Goal: Task Accomplishment & Management: Manage account settings

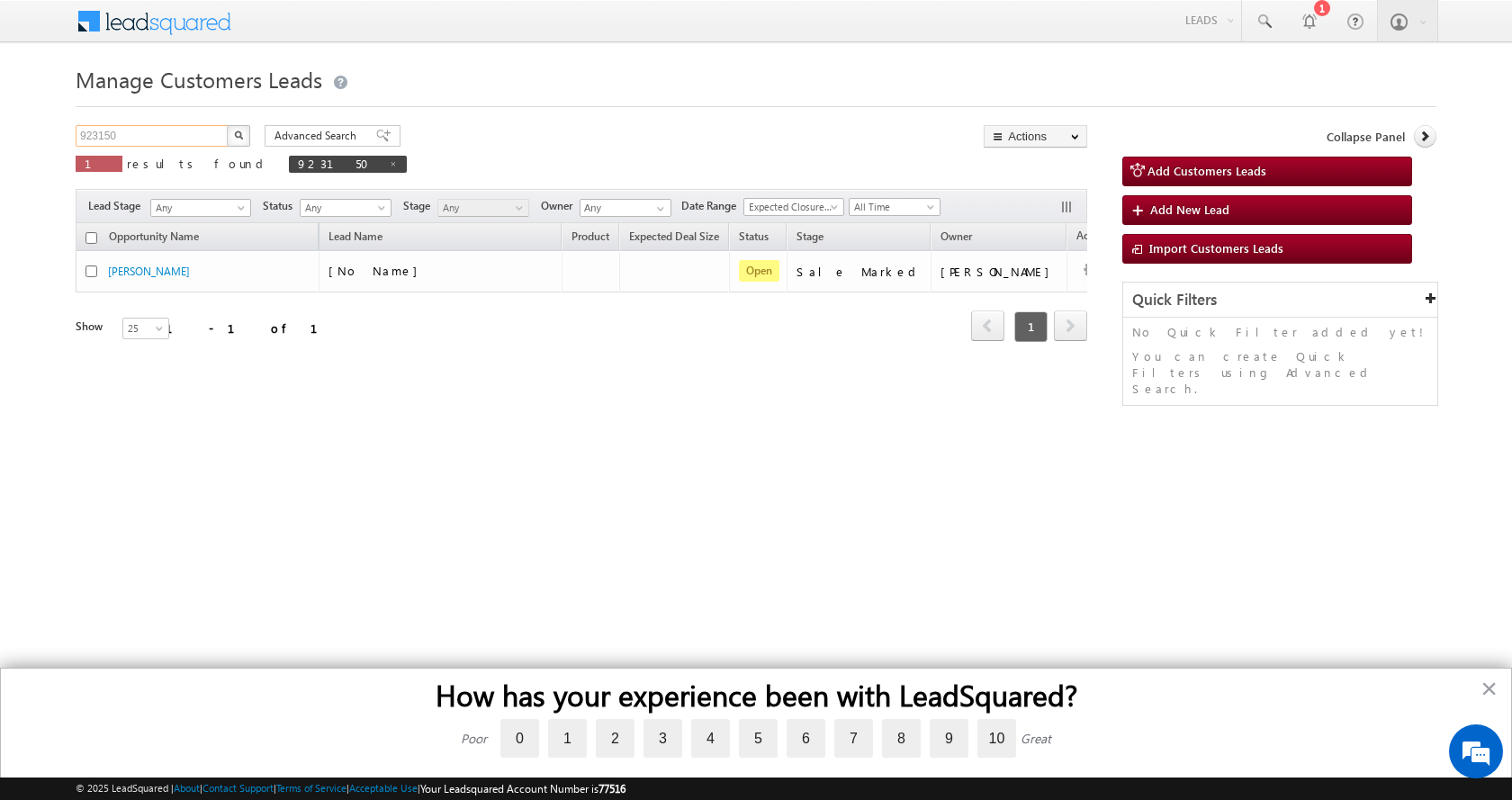
click at [109, 134] on input "923150" at bounding box center [153, 136] width 154 height 22
paste input "4869"
type input "924869"
click at [227, 125] on button "button" at bounding box center [238, 136] width 24 height 22
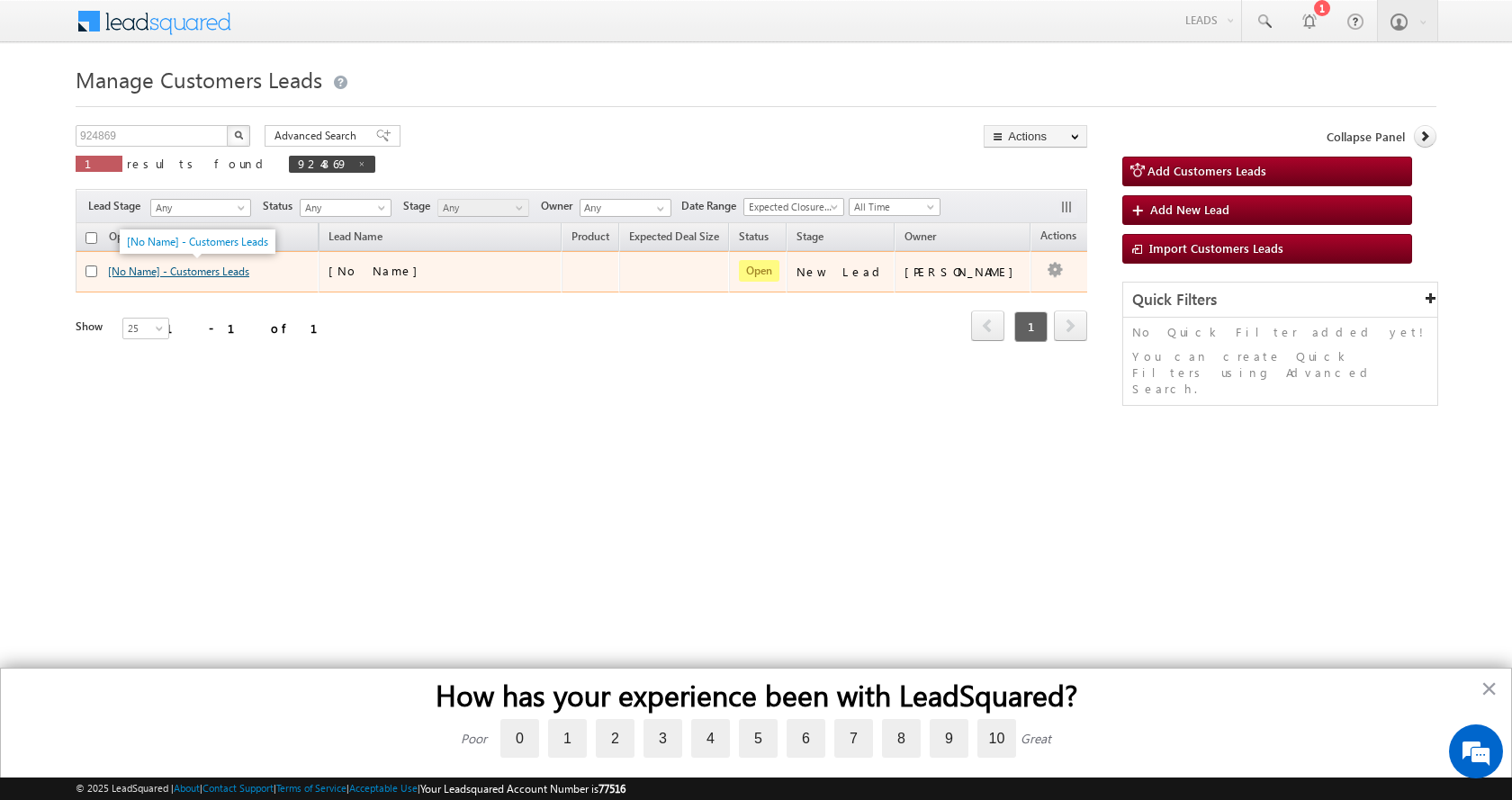
click at [202, 276] on link "[No Name] - Customers Leads" at bounding box center [178, 271] width 141 height 13
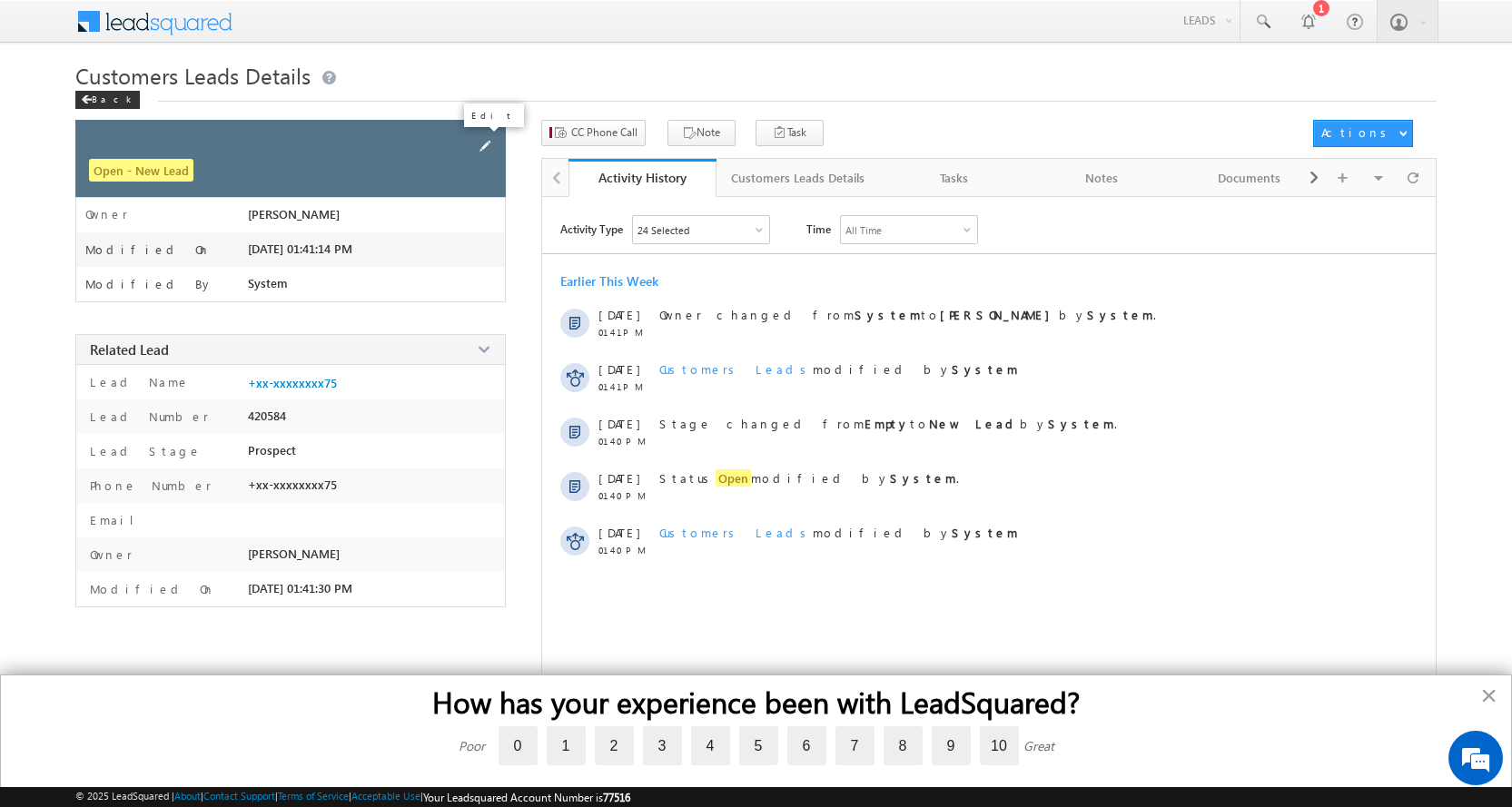
click at [488, 145] on span at bounding box center [485, 145] width 20 height 20
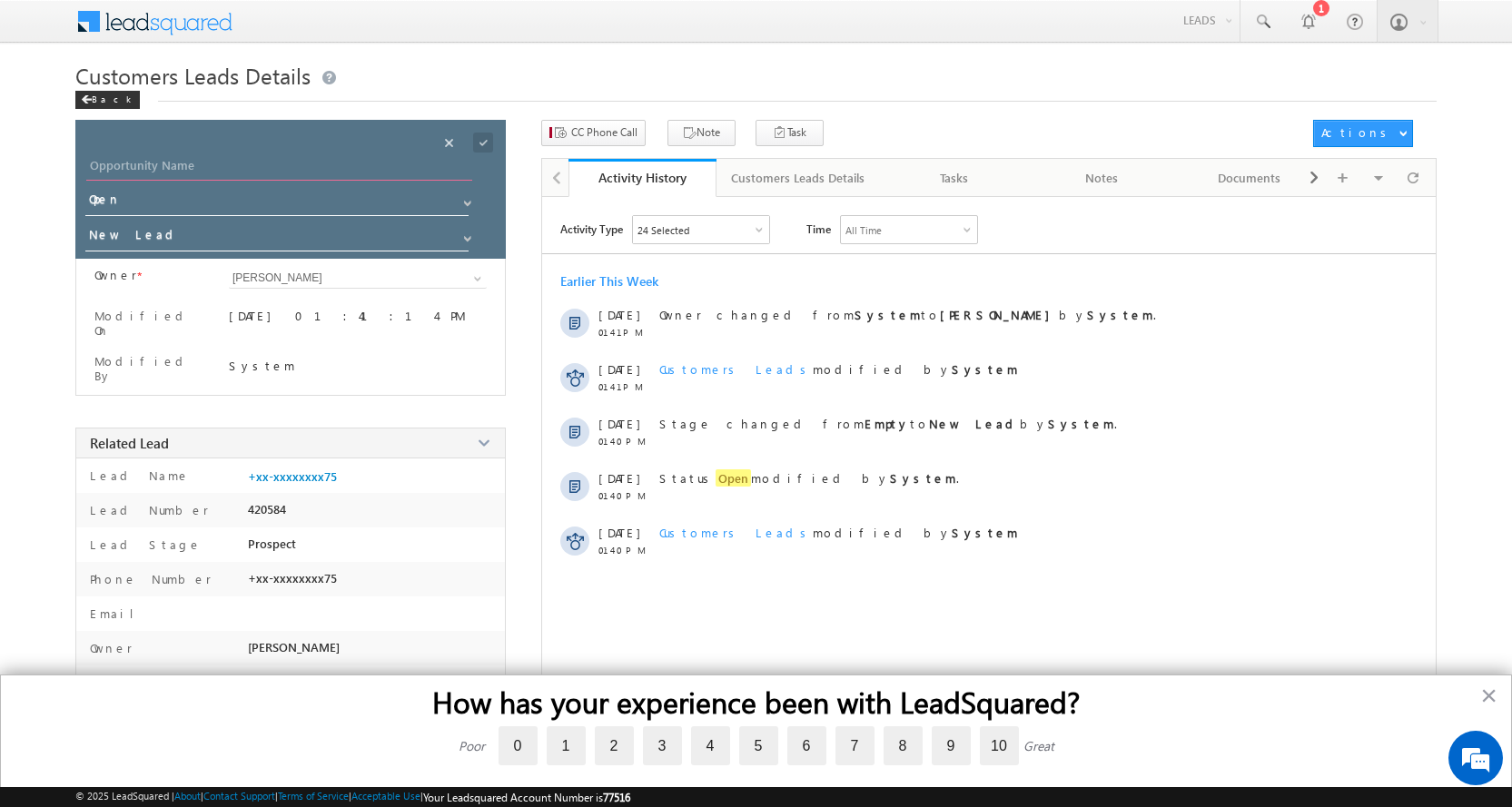
click at [177, 174] on input "Opportunity Name" at bounding box center [279, 167] width 386 height 26
paste input "[PERSON_NAME]"
type input "[PERSON_NAME]"
click at [469, 233] on span at bounding box center [467, 238] width 14 height 14
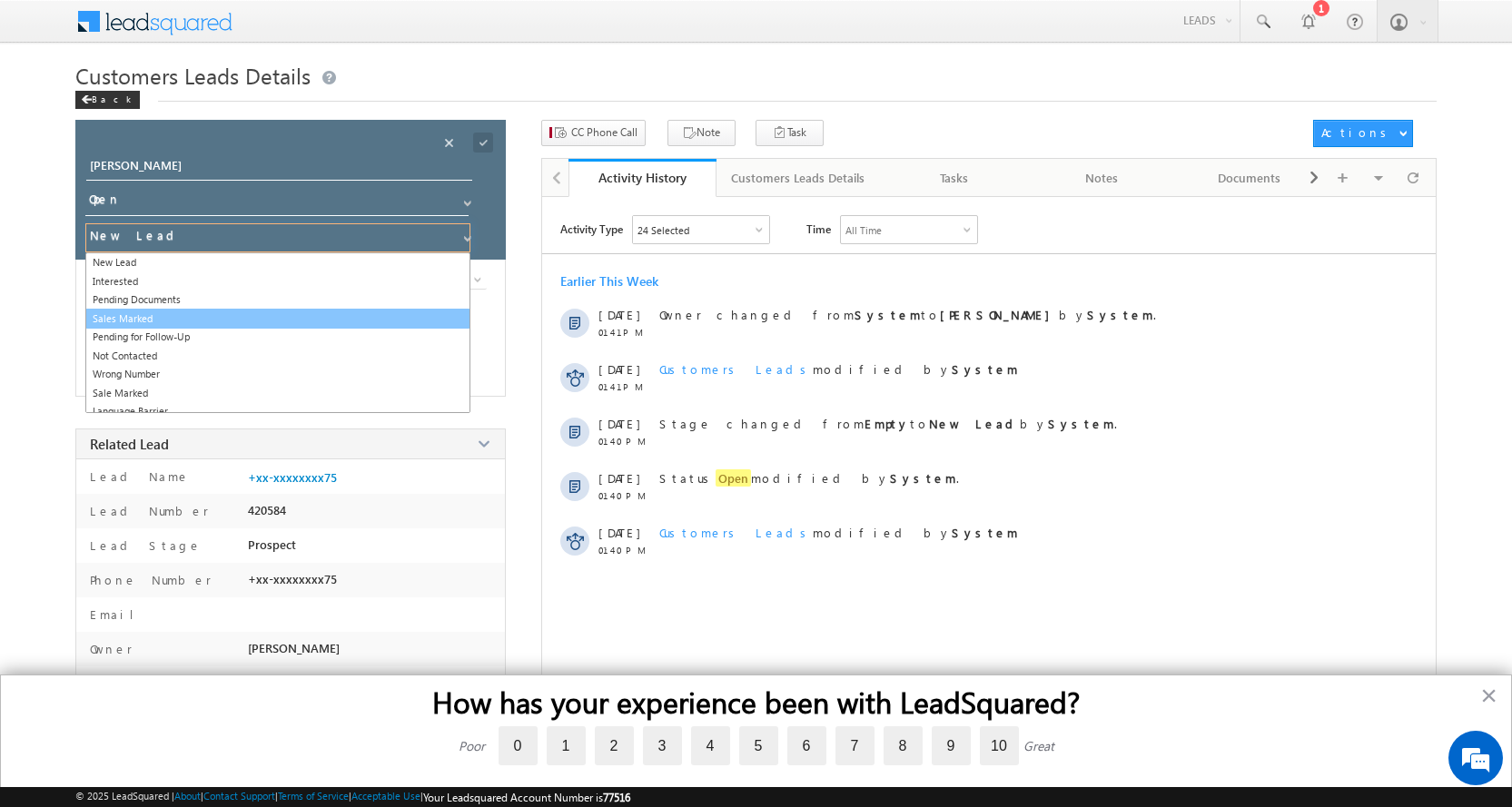
click at [133, 318] on link "Sales Marked" at bounding box center [277, 319] width 385 height 21
type input "Sales Marked"
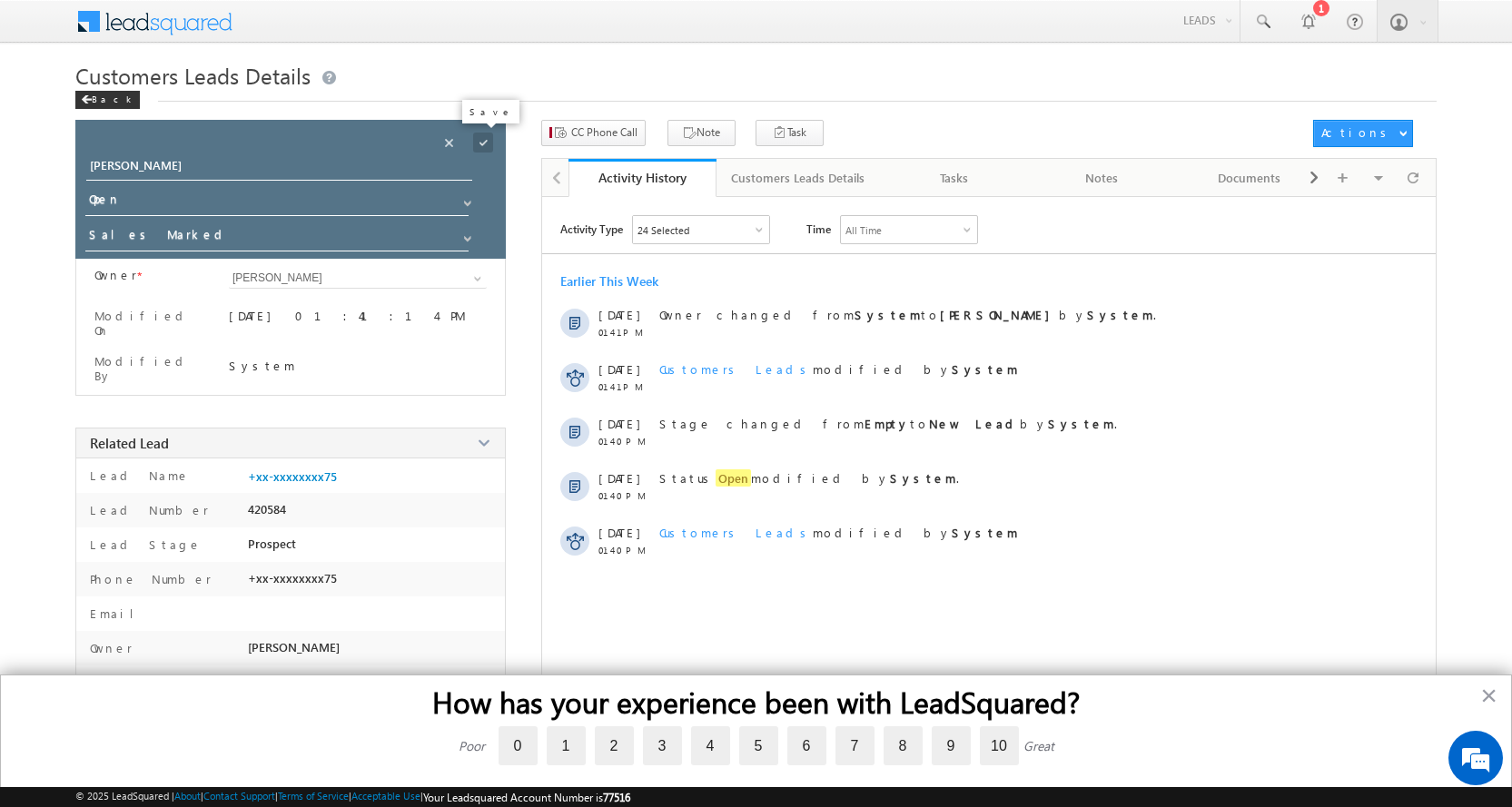
click at [483, 142] on span at bounding box center [483, 142] width 20 height 20
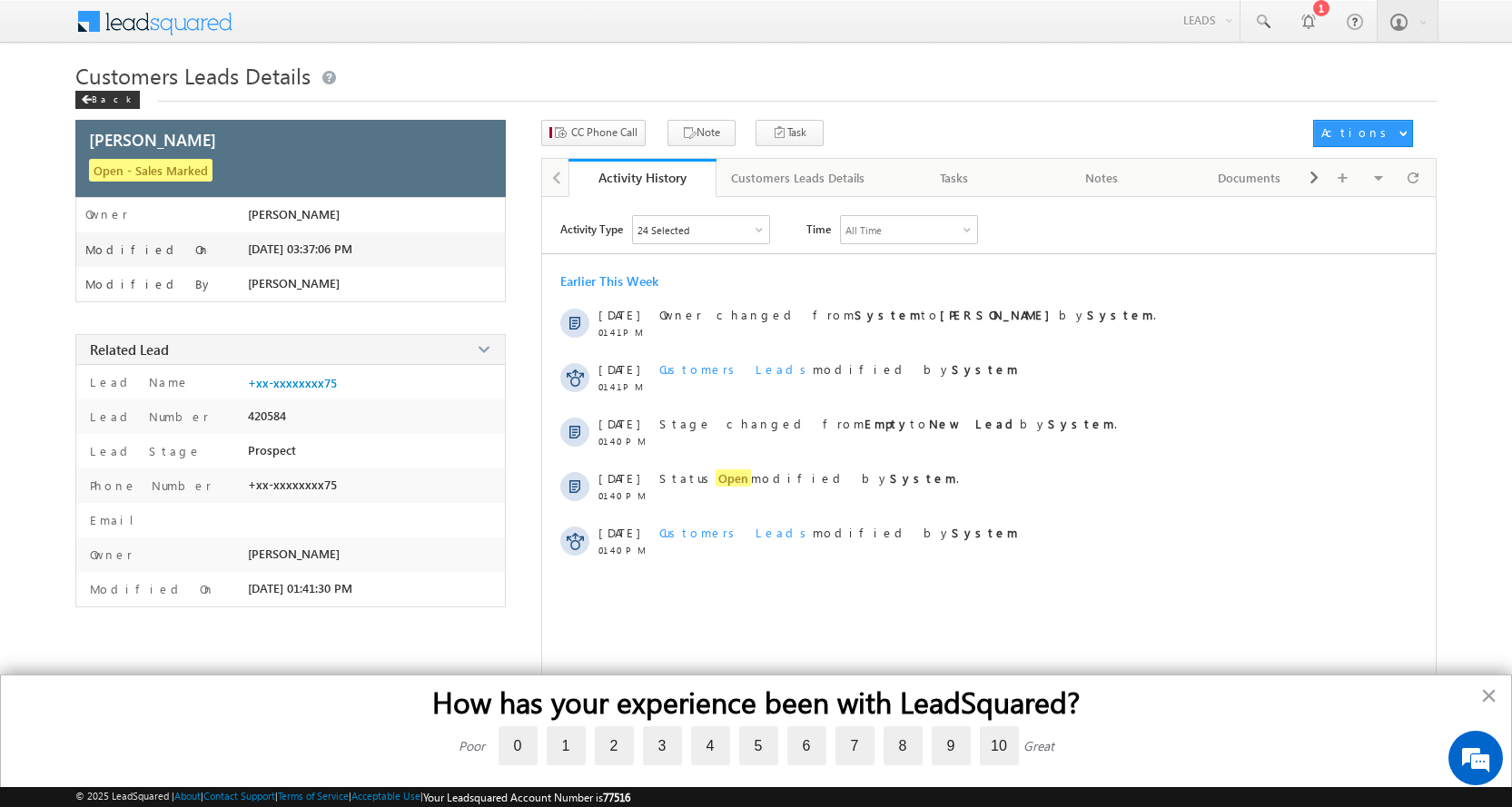
click at [603, 148] on div "CC Phone Call Note Task Actions Automation Report" at bounding box center [989, 139] width 895 height 38
click at [606, 126] on span "CC Phone Call" at bounding box center [603, 132] width 66 height 16
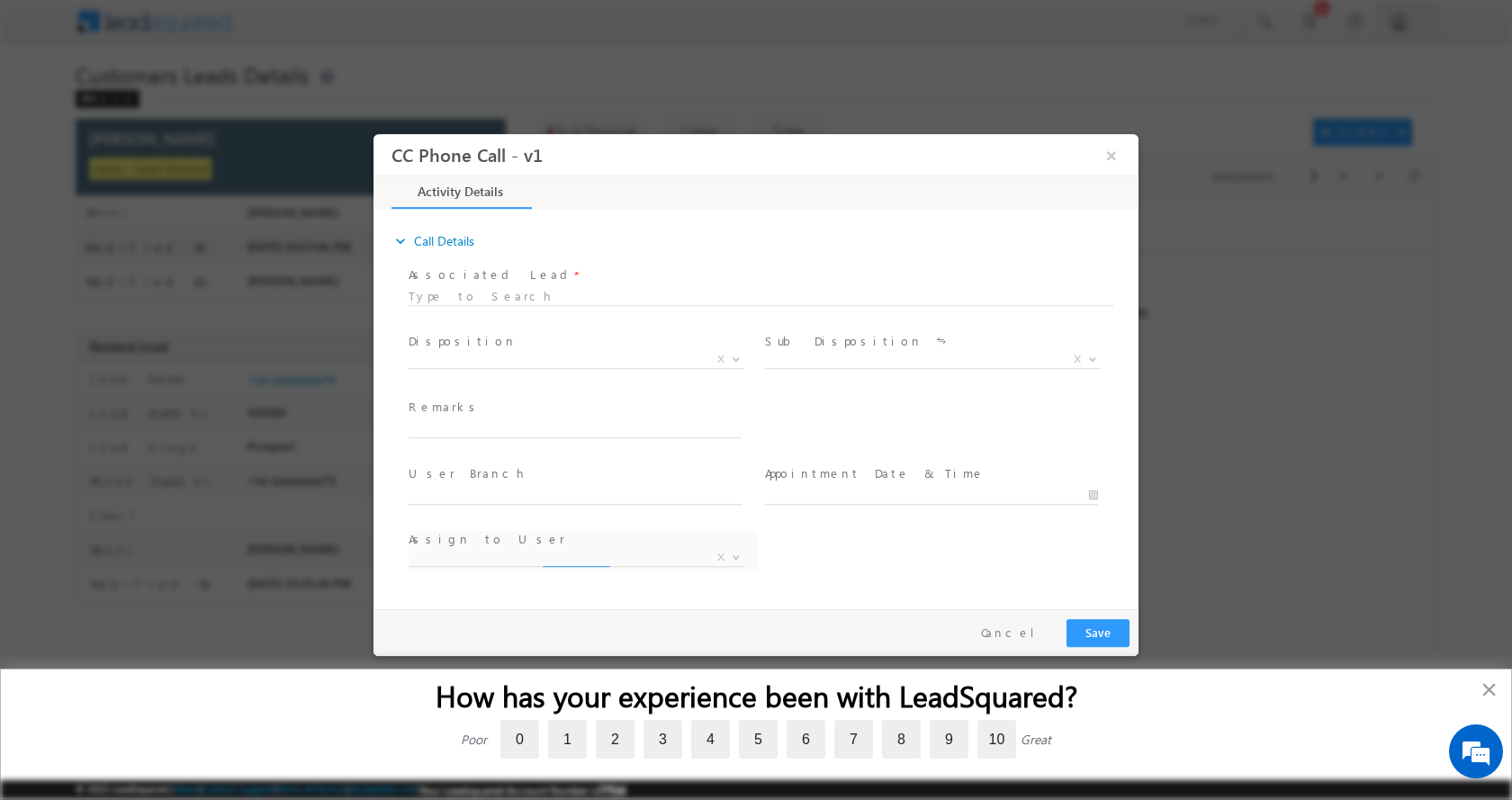
select select "amit.kumar3@sgrlimited.in"
click at [487, 426] on input "text" at bounding box center [574, 427] width 333 height 18
paste input "MOHD KHALID KHAN-9719448175-P+C-REG-MDA-LOAN-20 L-PV-90 L-BUSINESS-50 K-EMI-NA-…"
type input "MOHD KHALID KHAN-9719448175-P+C-REG-MDA-LOAN-20 L-PV-90 L-BUSINESS-50 K-EMI-NA-…"
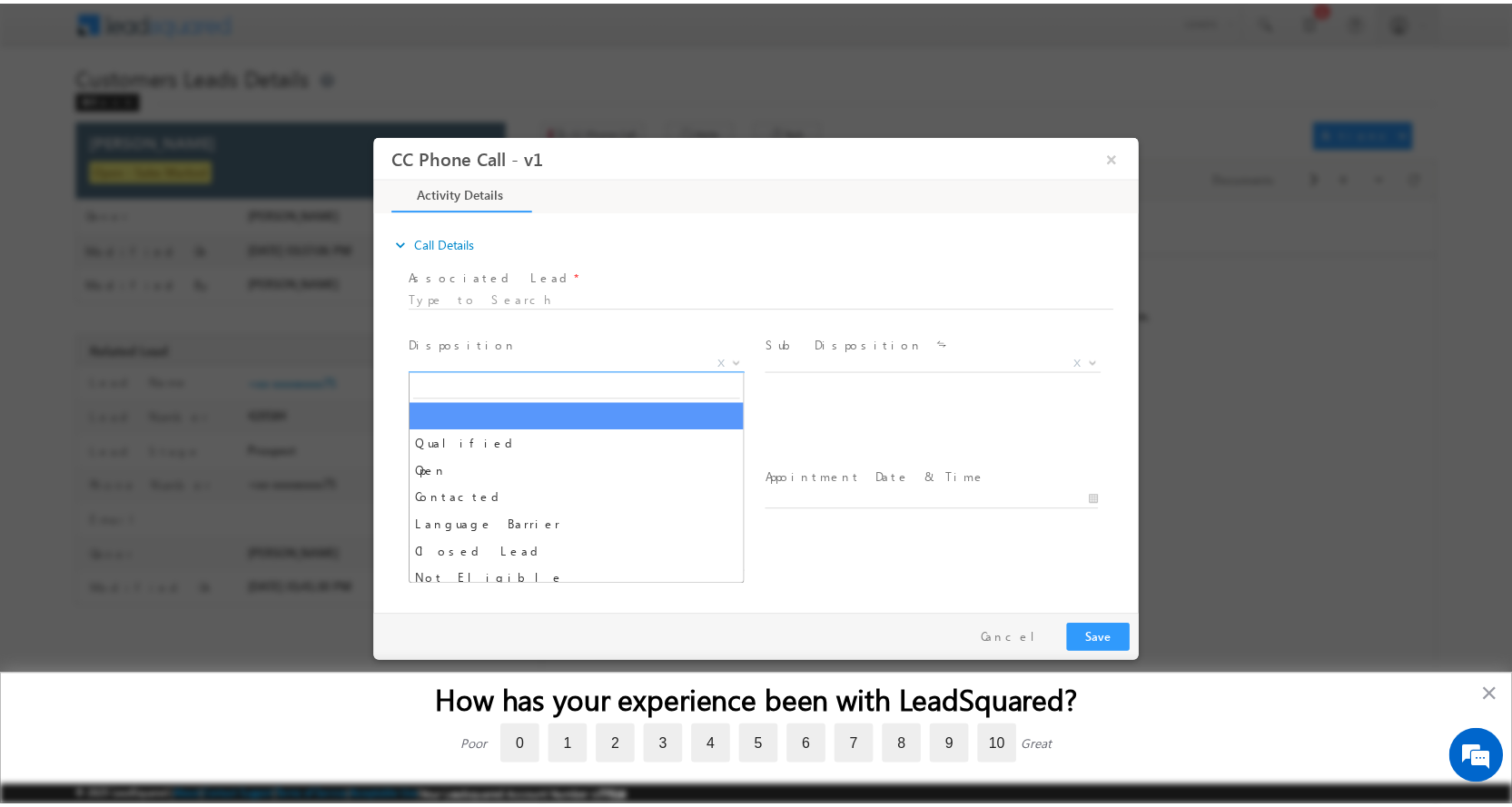
scroll to position [0, 0]
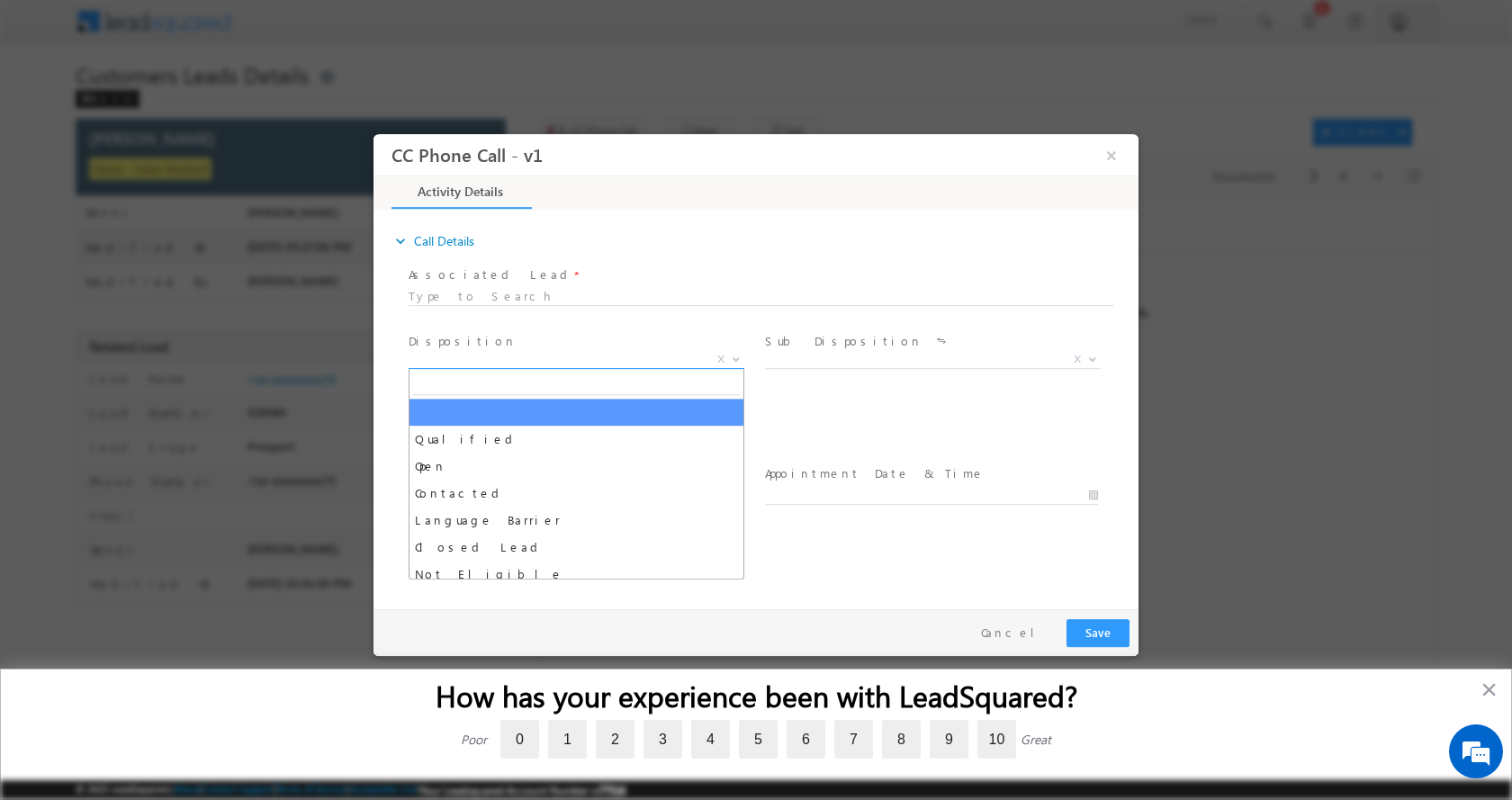
click at [737, 363] on span at bounding box center [734, 358] width 18 height 24
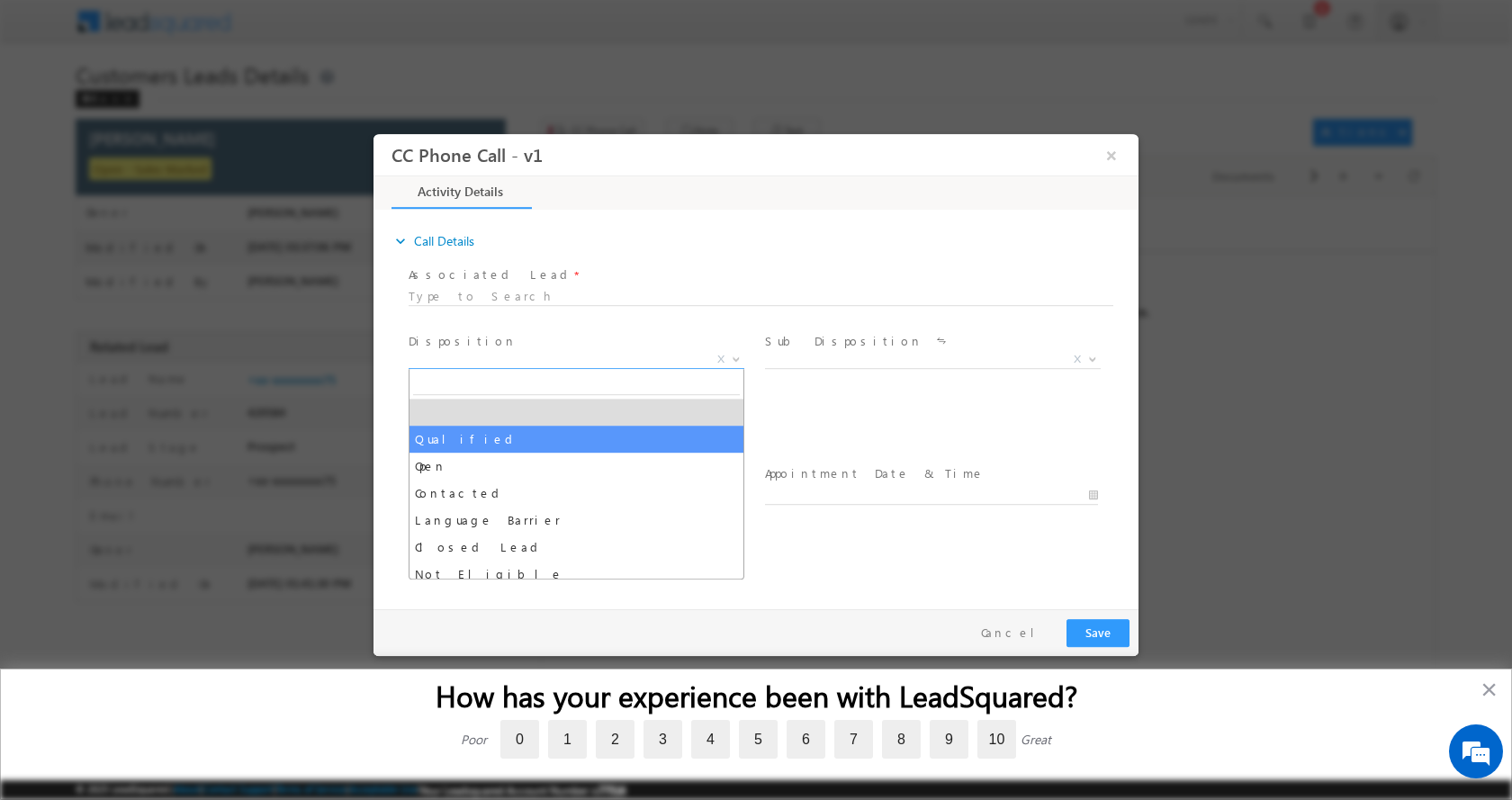
select select "Qualified"
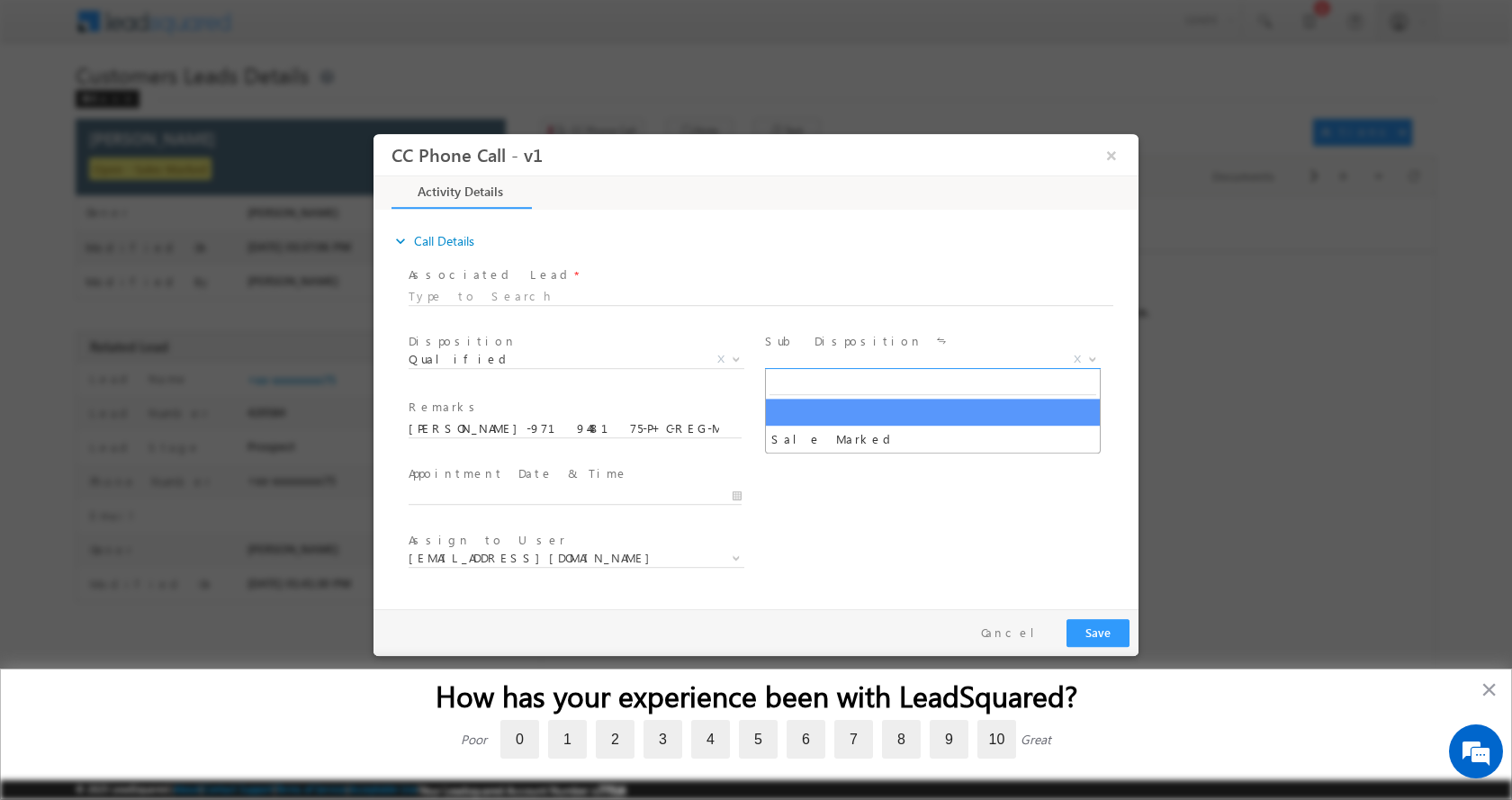
click at [1094, 361] on span at bounding box center [1090, 358] width 18 height 24
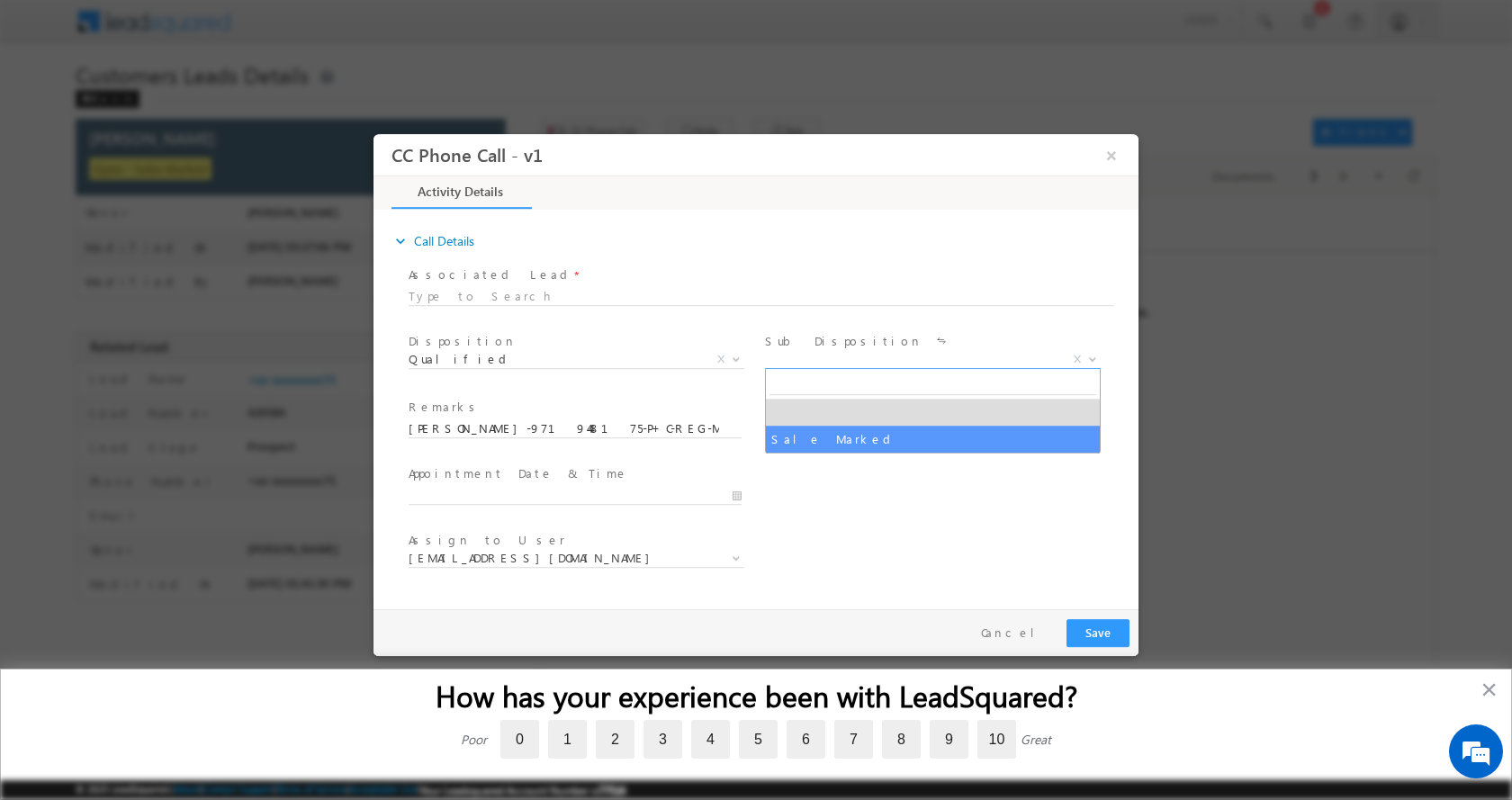
select select "Sale Marked"
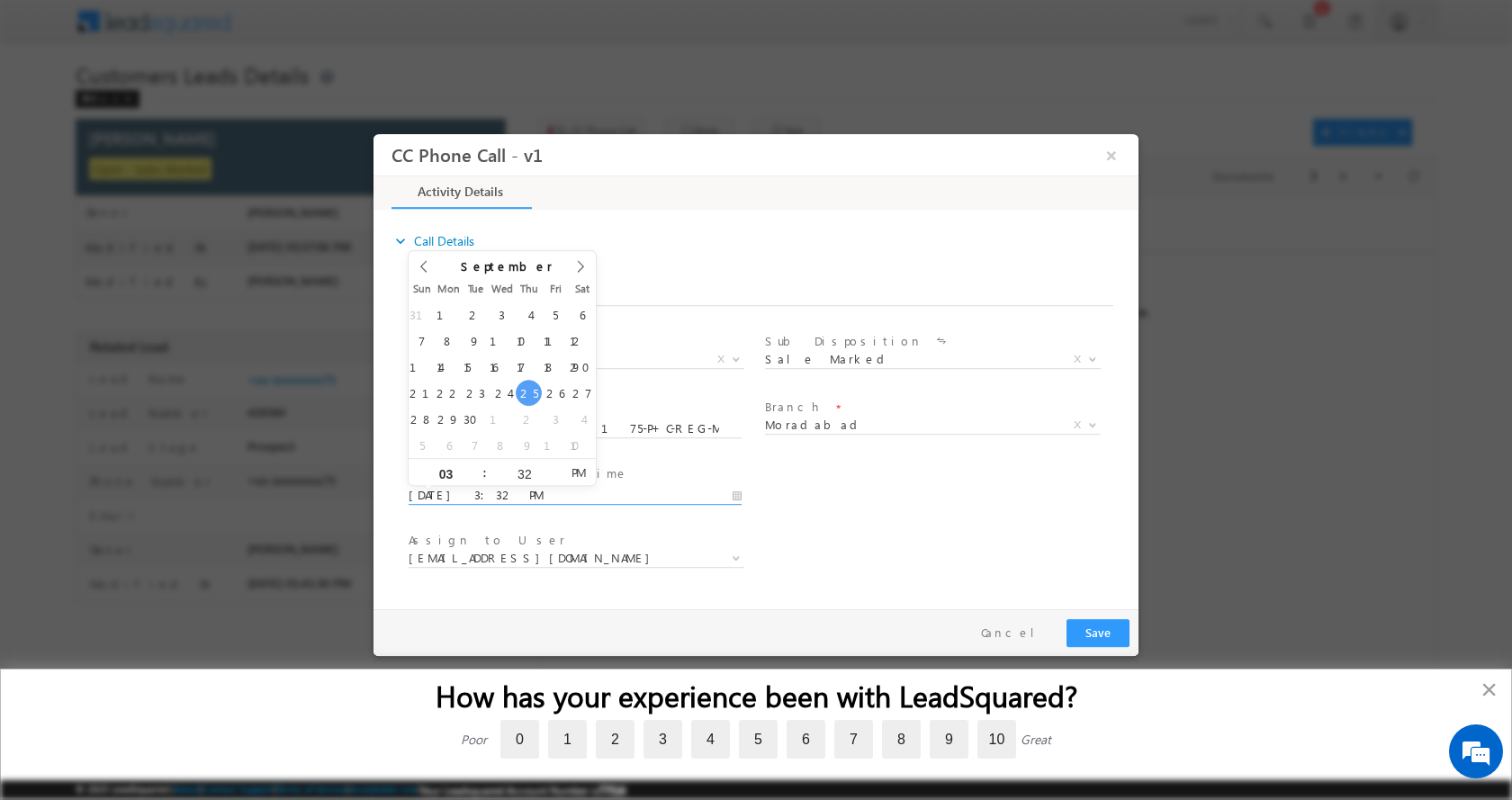
click at [736, 498] on input "09/25/2025 3:32 PM" at bounding box center [574, 495] width 333 height 18
type input "09/27/2025 2:32 PM"
type input "02"
click at [478, 478] on span at bounding box center [477, 478] width 12 height 13
click at [1091, 626] on button "Save" at bounding box center [1098, 631] width 63 height 27
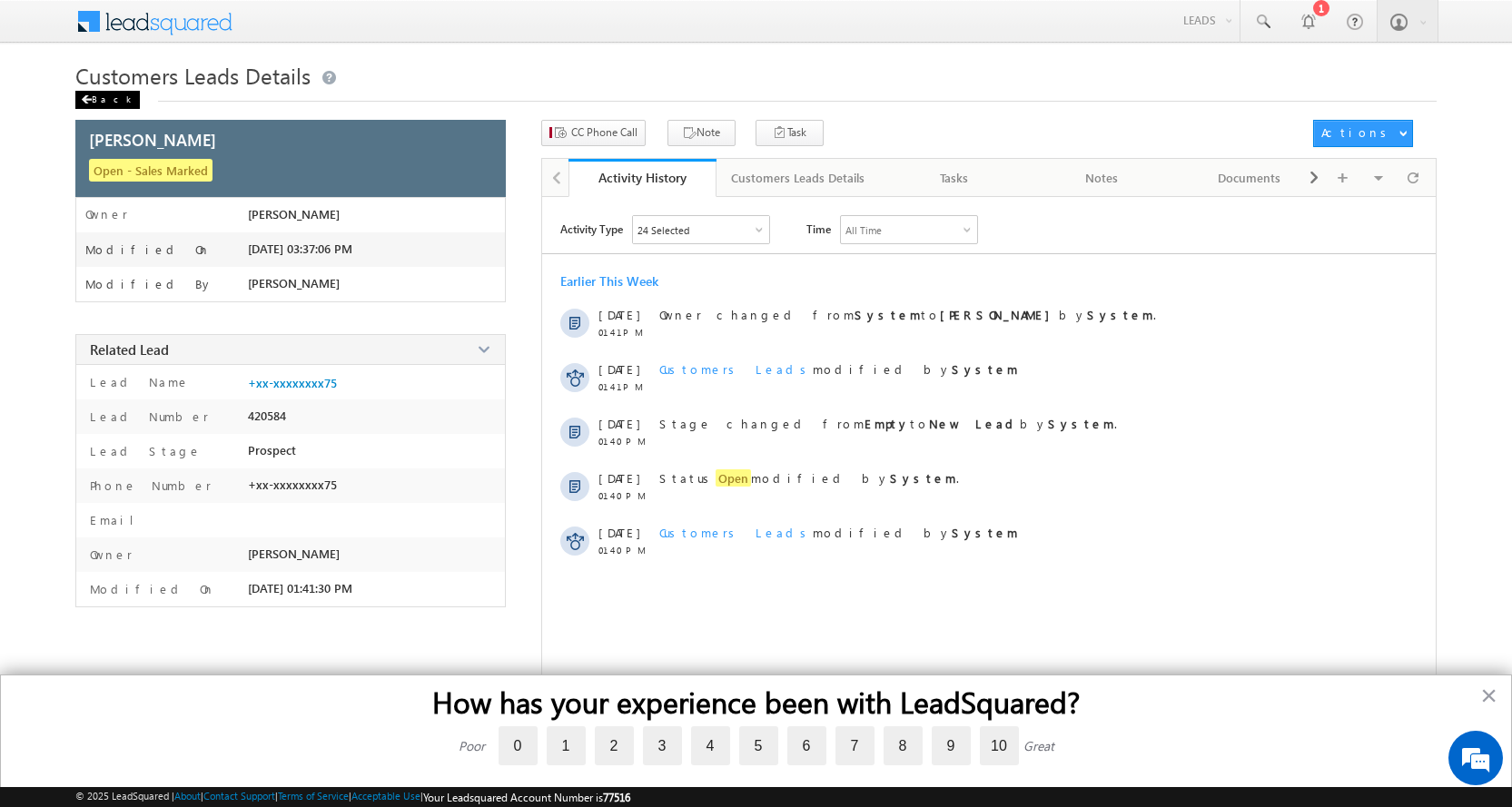
click at [95, 93] on div "Back" at bounding box center [107, 99] width 64 height 18
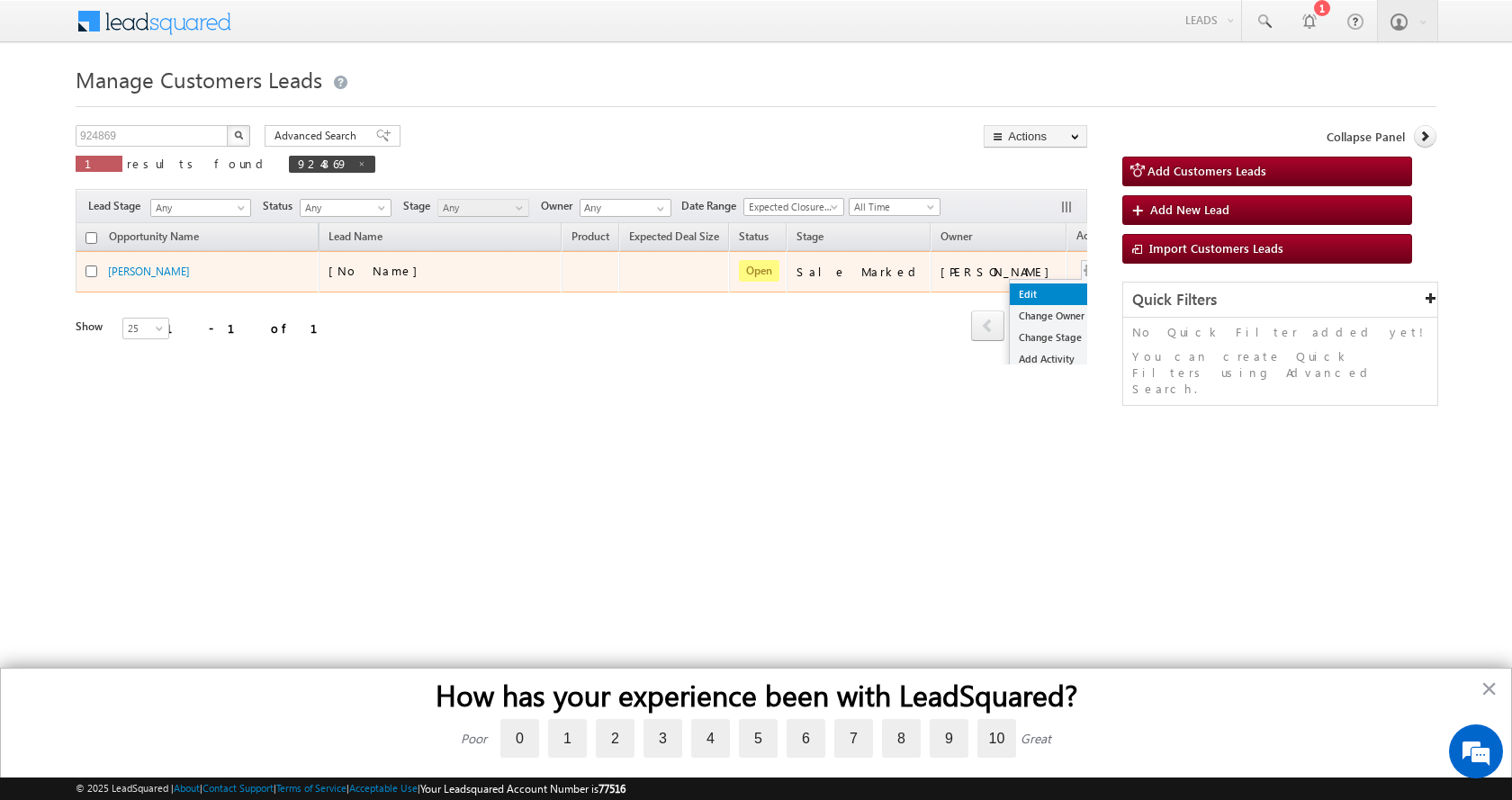
click at [1010, 291] on link "Edit" at bounding box center [1054, 294] width 90 height 22
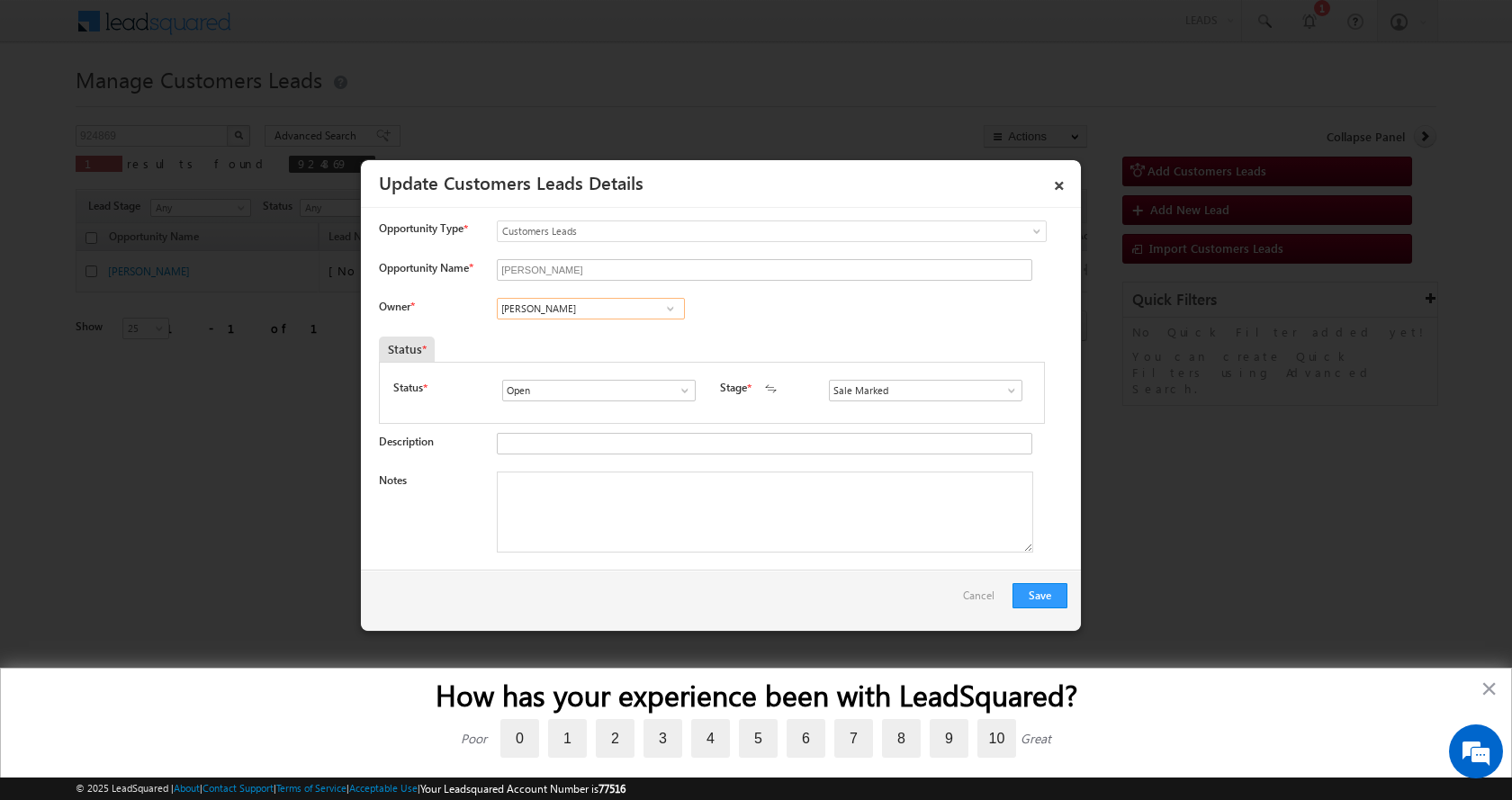
click at [553, 308] on input "[PERSON_NAME]" at bounding box center [591, 308] width 188 height 22
paste input "rnav Pathak"
type input "[PERSON_NAME]"
paste input "[EMAIL_ADDRESS][DOMAIN_NAME]"
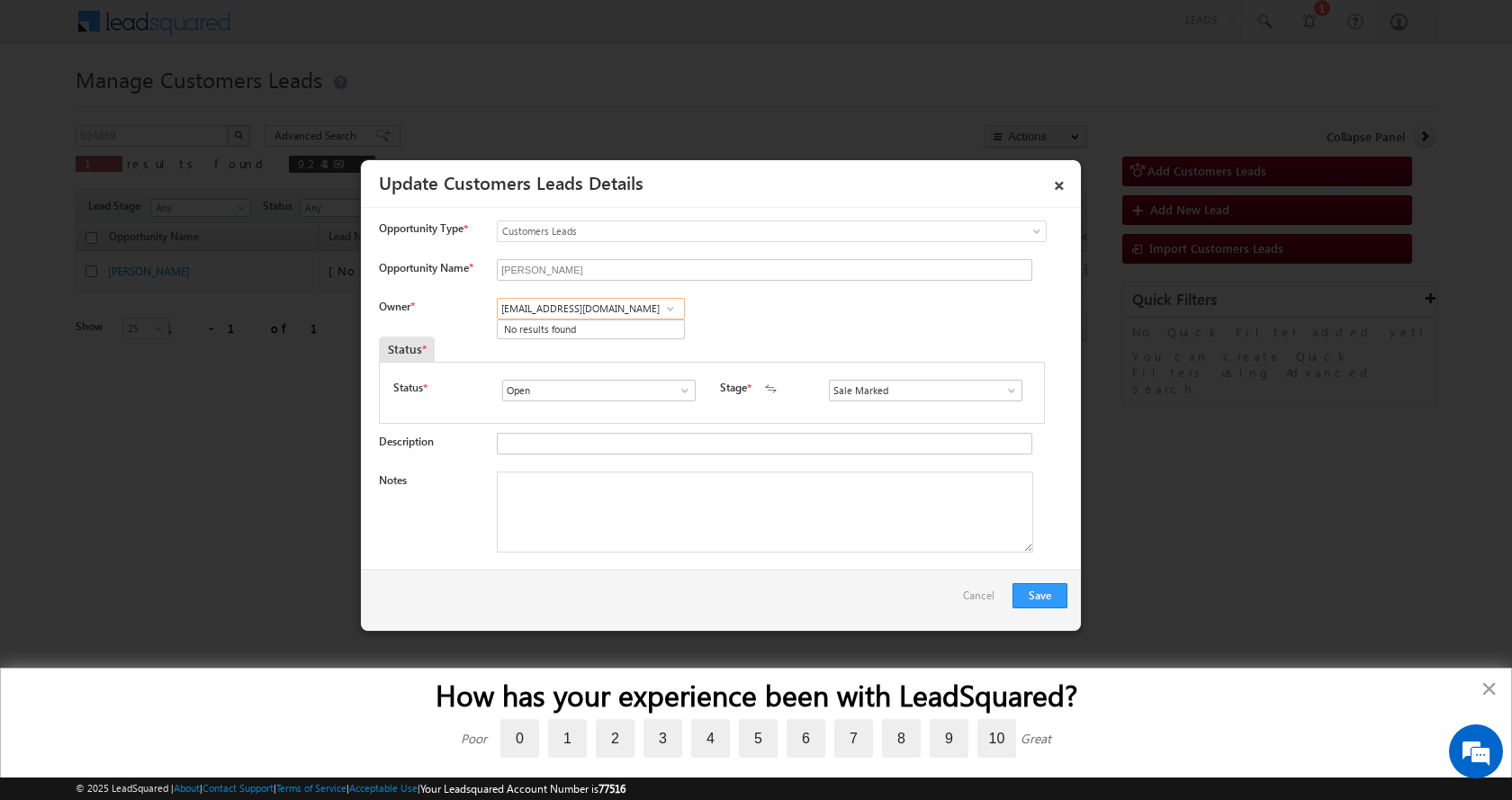
click at [642, 301] on input "arnav.pathak@sgrlimited.in" at bounding box center [591, 308] width 188 height 22
type input "arnav.pathak@sgrlimited.in"
click at [572, 310] on input at bounding box center [591, 308] width 188 height 22
paste input "No Requirement"
type input "No Requirement"
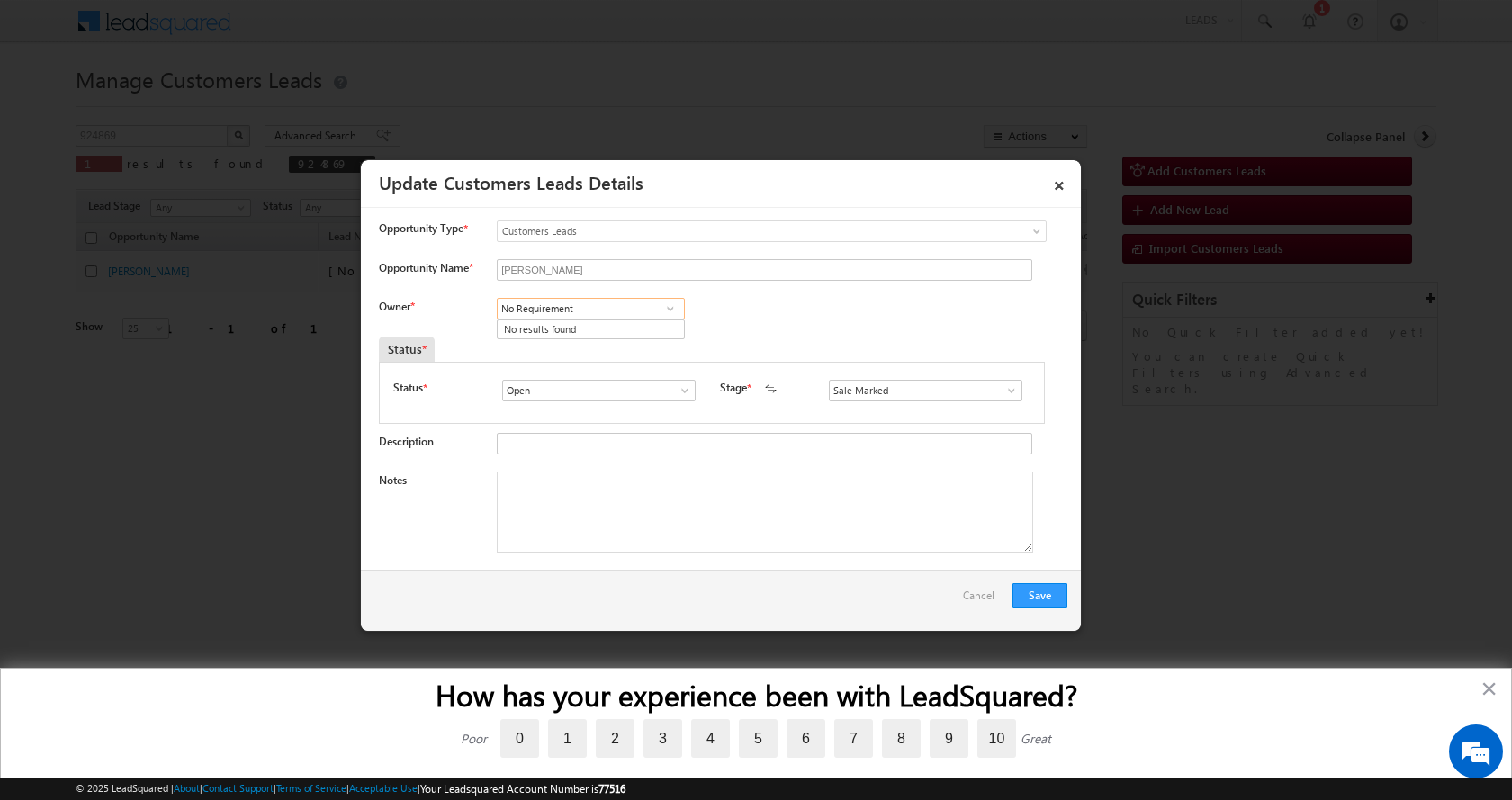
drag, startPoint x: 624, startPoint y: 309, endPoint x: 169, endPoint y: 292, distance: 455.3
click at [170, 293] on body "Menu Aman Yadav sitar a11@k serve .co.i" at bounding box center [756, 255] width 1512 height 510
paste input "Arnav Pathak"
click at [604, 301] on input "Arnav" at bounding box center [591, 308] width 188 height 22
click at [597, 312] on input "Arnav" at bounding box center [591, 308] width 188 height 22
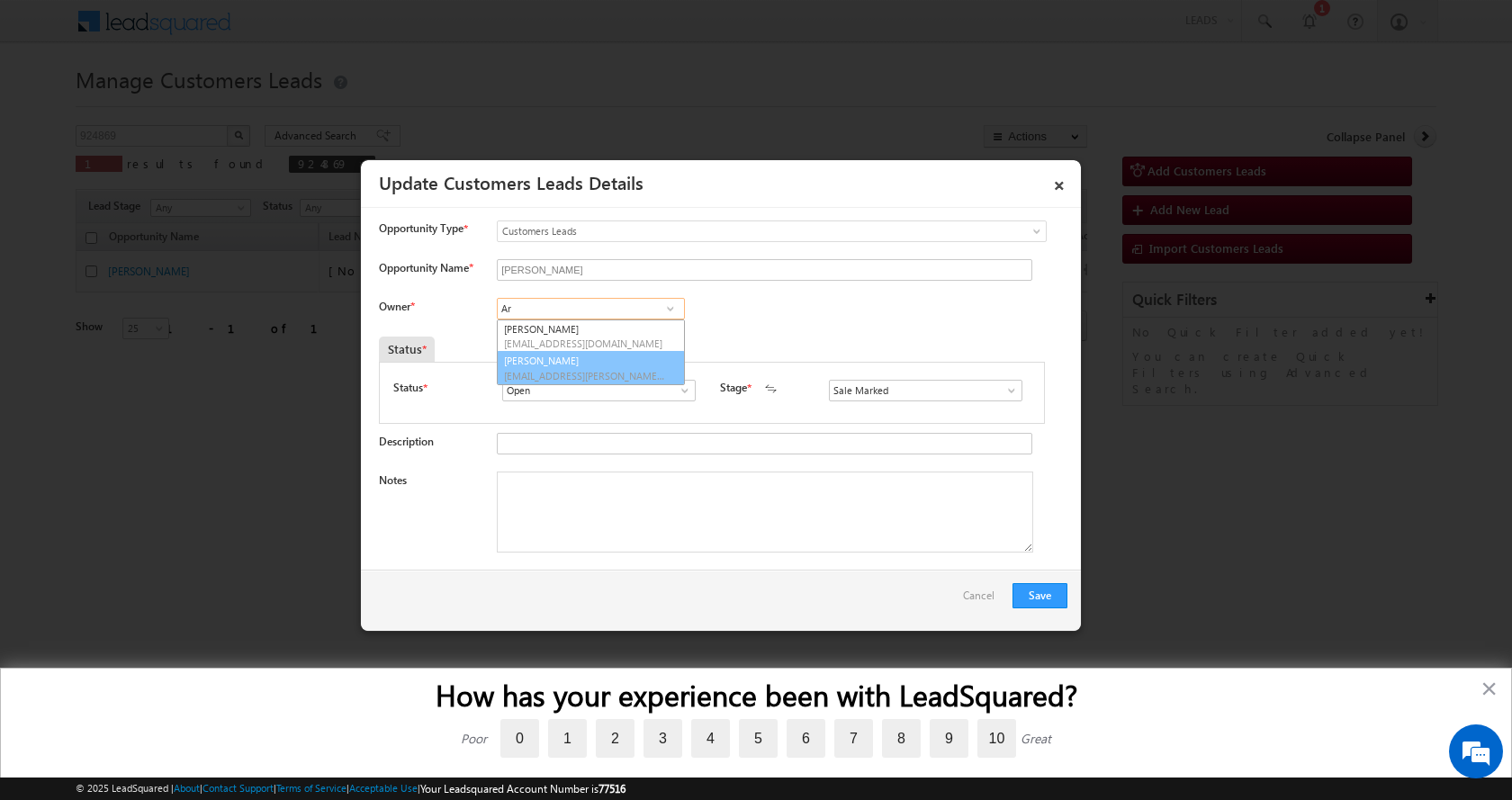
type input "A"
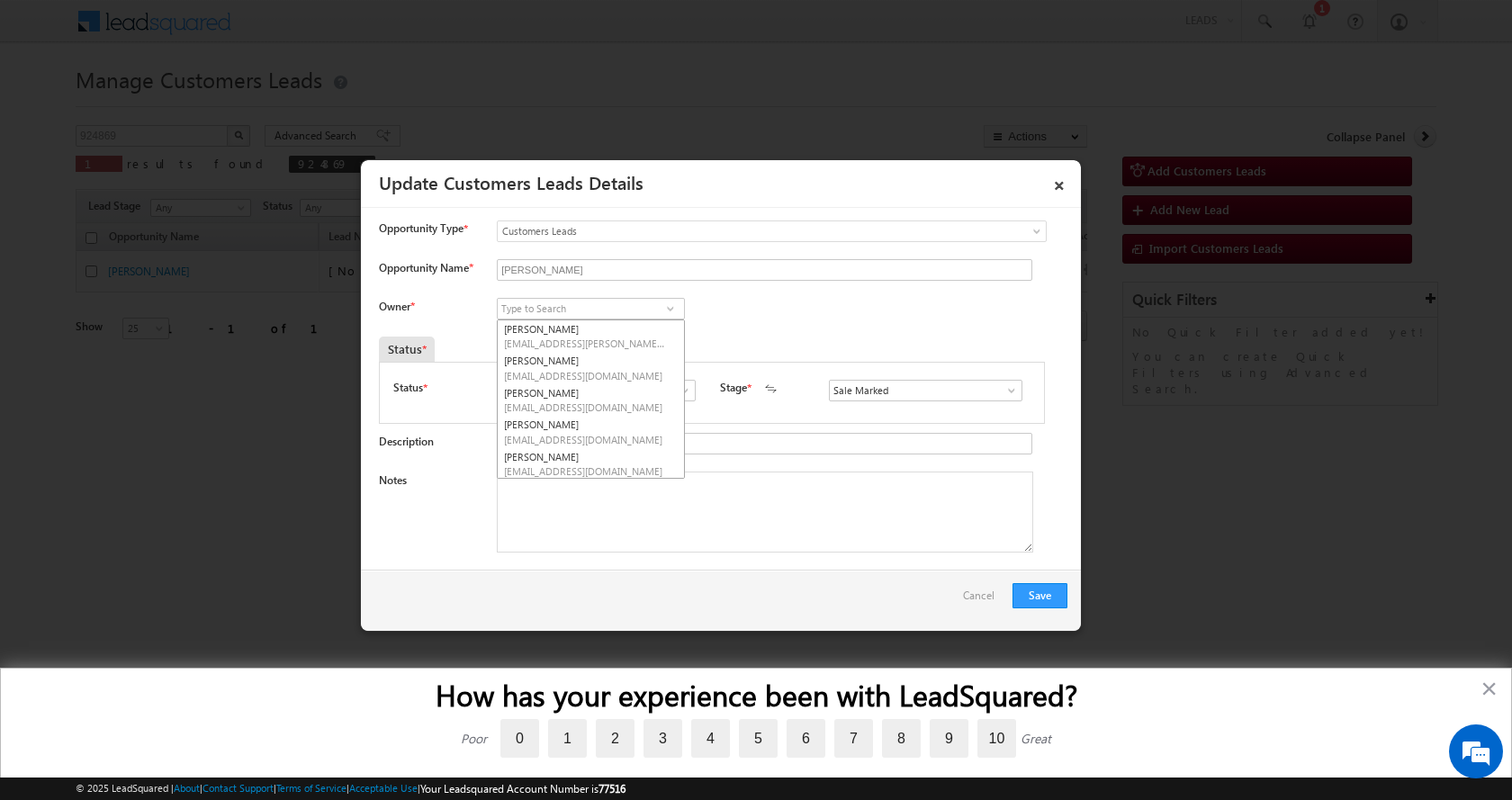
click at [836, 326] on div "Owner * Amarnath Jaiswal Kanhaiya Sarnam Singh Amarnath Jaiswal Kanhaiya Sarnam…" at bounding box center [723, 312] width 688 height 29
click at [663, 306] on span at bounding box center [670, 308] width 18 height 14
type input "ARN"
drag, startPoint x: 564, startPoint y: 308, endPoint x: 321, endPoint y: 344, distance: 245.7
click at [321, 344] on body "Menu Aman Yadav sitar a11@k serve .co.i" at bounding box center [756, 255] width 1512 height 510
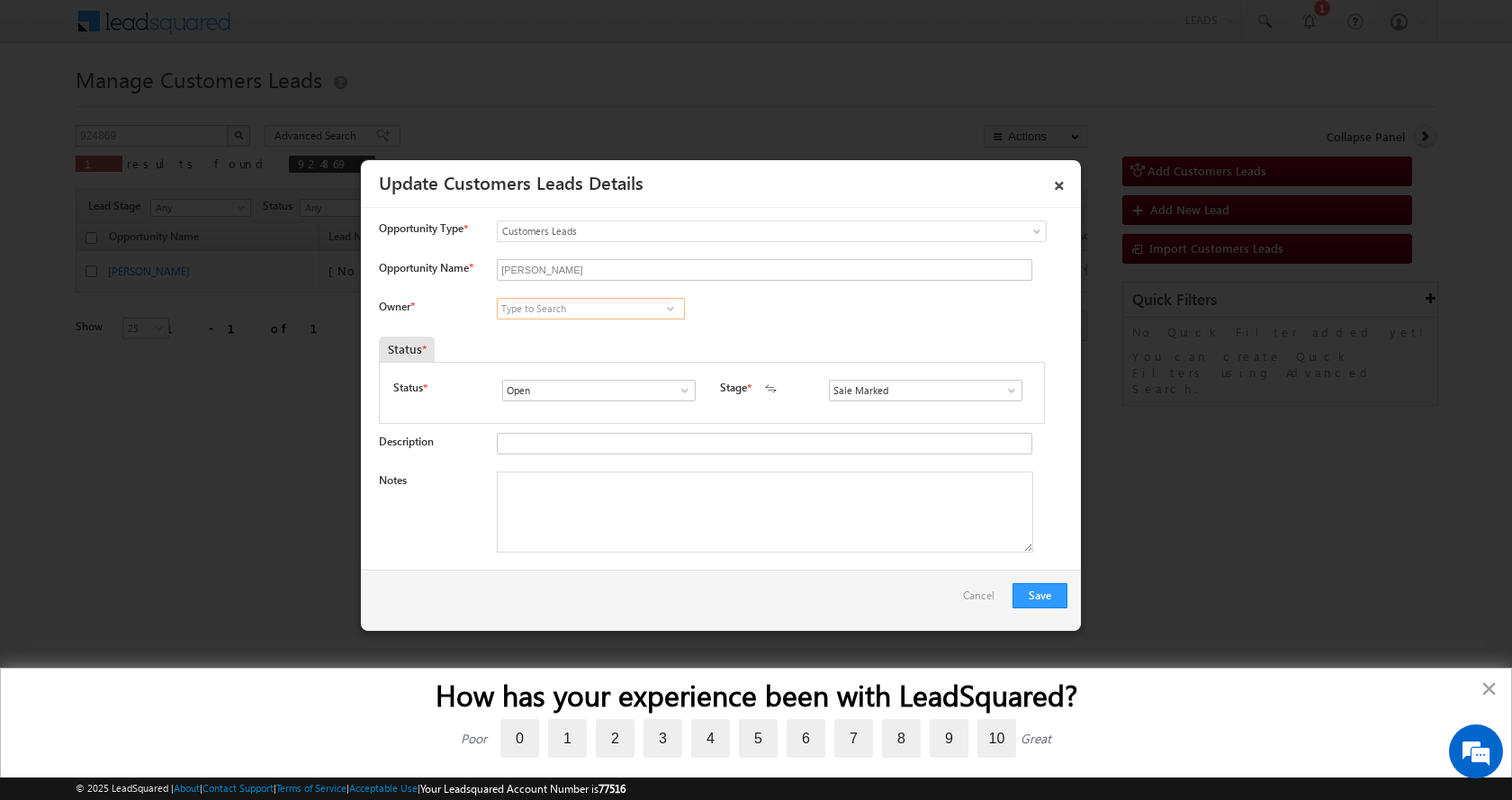
click at [529, 312] on input at bounding box center [591, 308] width 188 height 22
paste input "Sharfuddin Hussain"
drag, startPoint x: 547, startPoint y: 308, endPoint x: 562, endPoint y: 308, distance: 15.0
click at [548, 308] on input "Sharfuddin Hussain" at bounding box center [591, 308] width 188 height 22
click at [557, 306] on input "Sharfuddin Hussain" at bounding box center [591, 308] width 188 height 22
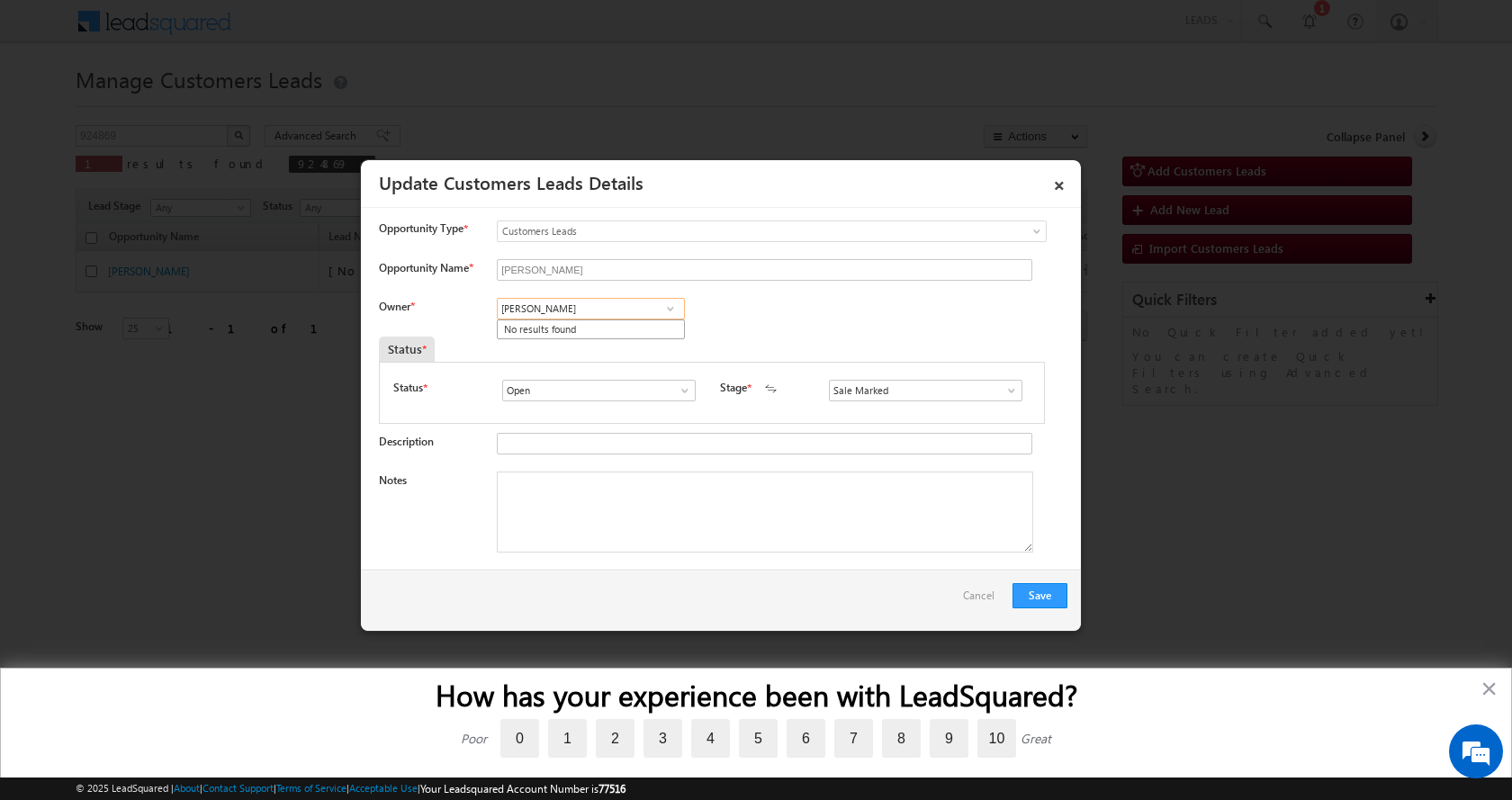
click at [549, 306] on input "Sharfuddin Hussain" at bounding box center [591, 308] width 188 height 22
click at [589, 311] on input "Sharfuddin Hussain" at bounding box center [591, 308] width 188 height 22
click at [548, 305] on input "Sharfuddin Hussain" at bounding box center [591, 308] width 188 height 22
click at [551, 301] on input "Sharfuddin Hussain" at bounding box center [591, 308] width 188 height 22
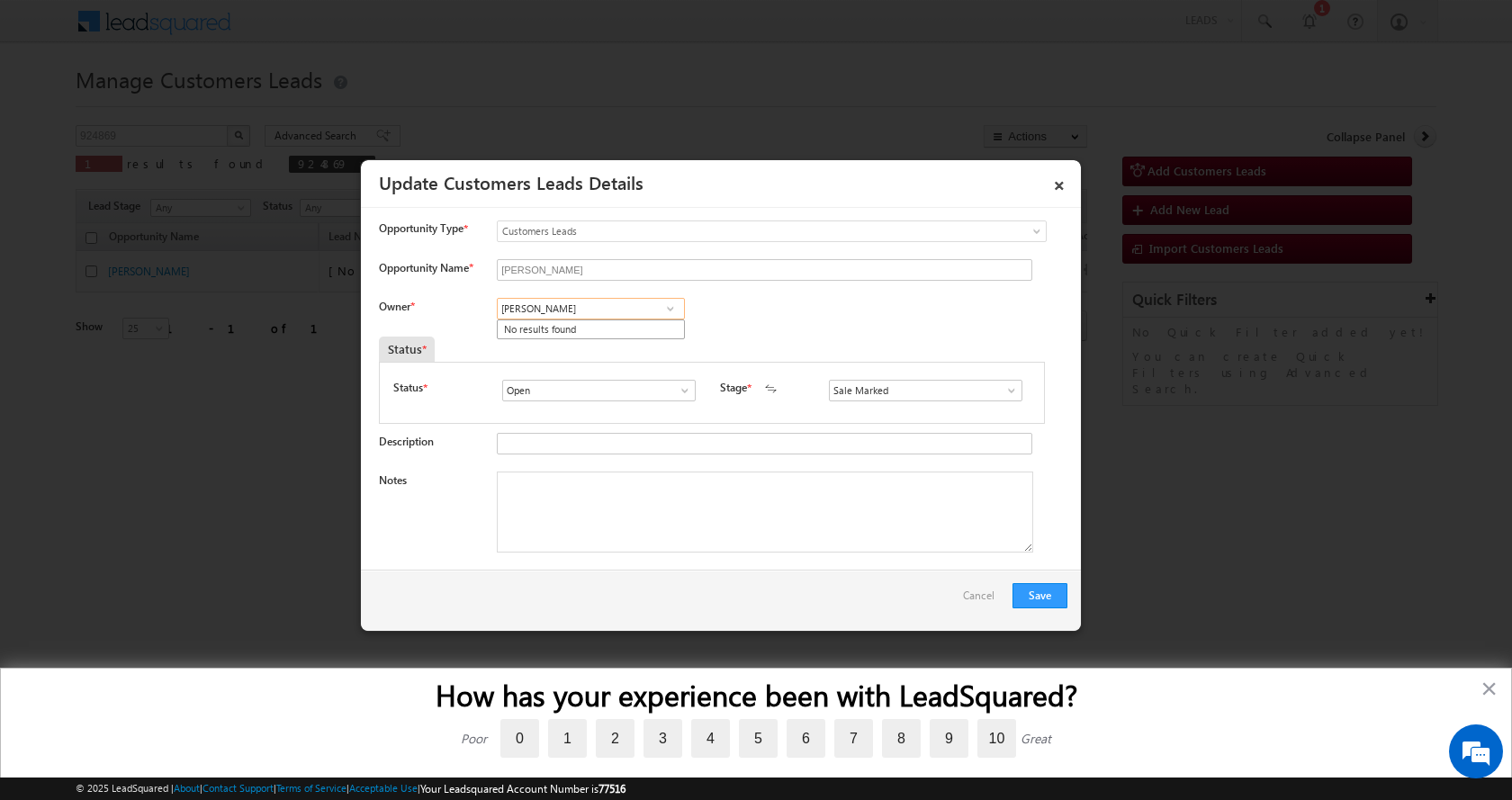
click at [551, 301] on input "Sharfuddin Hussain" at bounding box center [591, 308] width 188 height 22
type input "SharfuddinHussain"
click at [614, 310] on input "SharfuddinHussain" at bounding box center [591, 308] width 188 height 22
paste input "sharfuddin.hussain@sgrlimited.in"
click at [590, 333] on link "Sharfuddin SHARAFAT HUSSAIN sharfuddin.hussain@sgrlimited.in" at bounding box center [591, 336] width 188 height 34
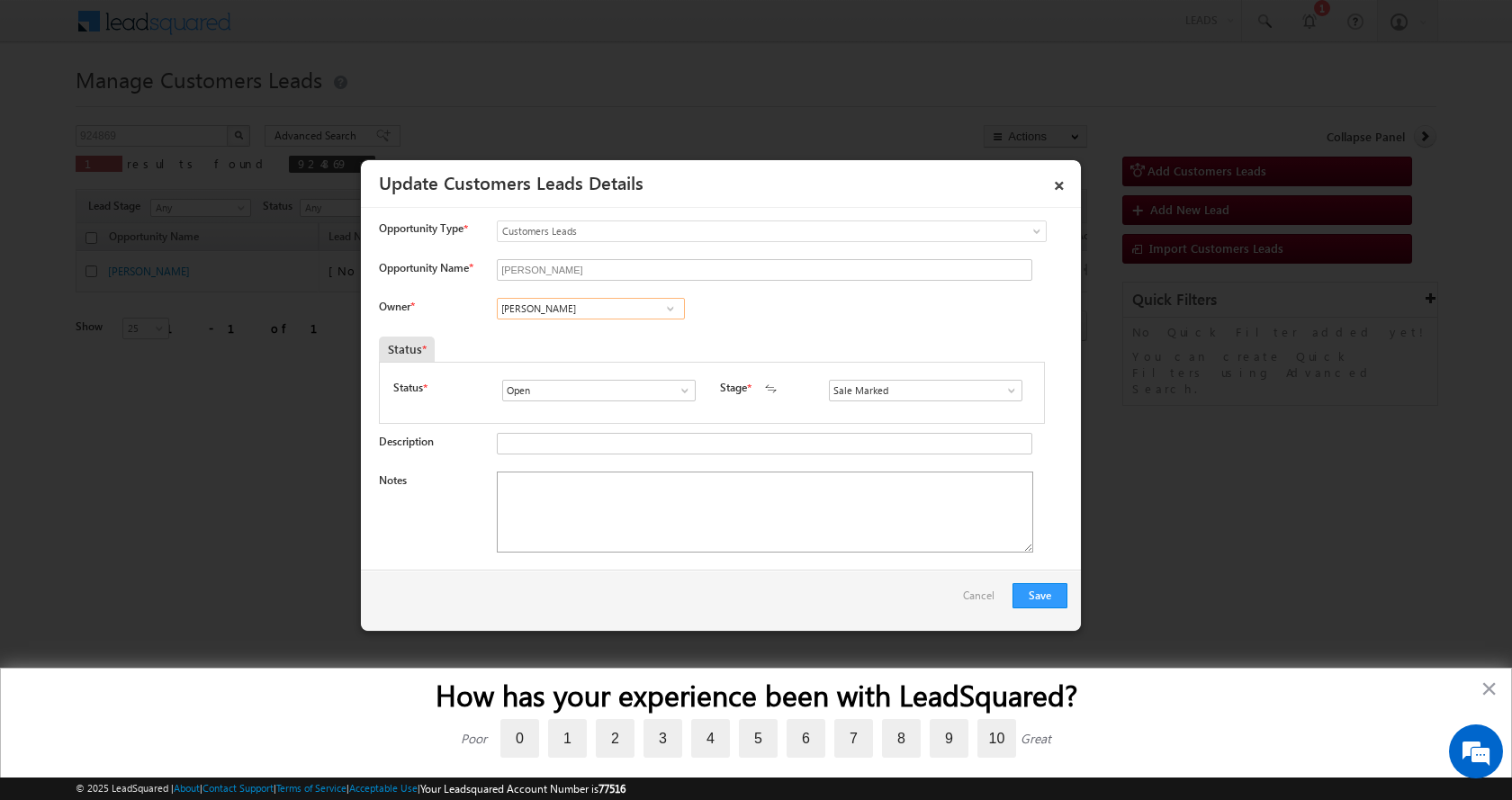
type input "Sharfuddin SHARAFAT HUSSAIN"
click at [575, 501] on textarea "Notes" at bounding box center [765, 511] width 537 height 81
paste textarea "MOHD KHALID KHAN-9719448175-P+C-REG-MDA-LOAN-20 L-PV-90 L-BUSINESS-50 K-EMI-NA-…"
type textarea "MOHD KHALID KHAN-9719448175-P+C-REG-MDA-LOAN-20 L-PV-90 L-BUSINESS-50 K-EMI-NA-…"
click at [1047, 594] on button "Save" at bounding box center [1040, 595] width 55 height 26
